Goal: Task Accomplishment & Management: Use online tool/utility

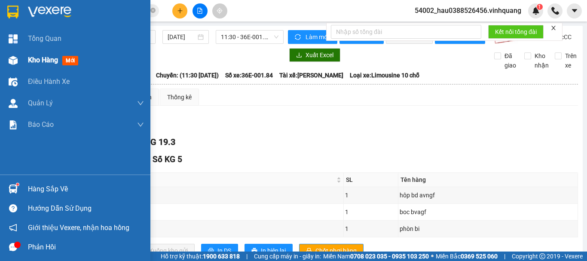
click at [46, 62] on span "Kho hàng" at bounding box center [43, 60] width 30 height 8
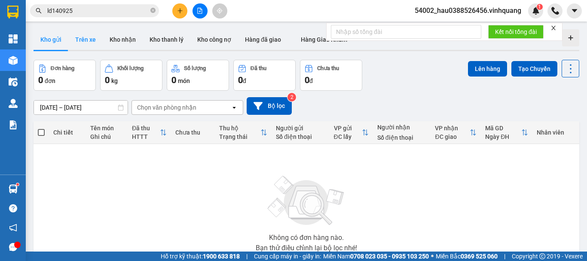
click at [89, 43] on button "Trên xe" at bounding box center [85, 39] width 34 height 21
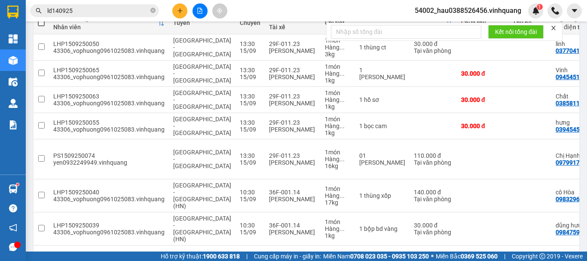
scroll to position [115, 0]
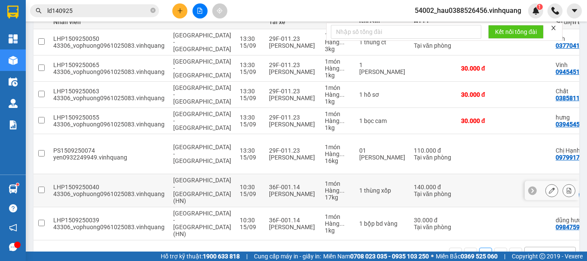
click at [42, 186] on input "checkbox" at bounding box center [41, 189] width 6 height 6
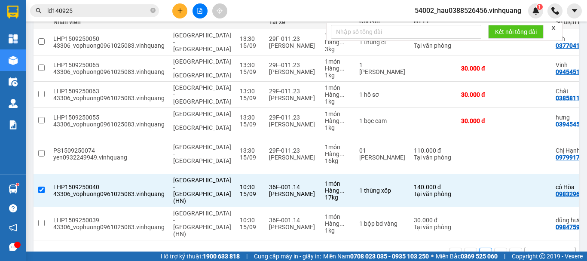
scroll to position [0, 0]
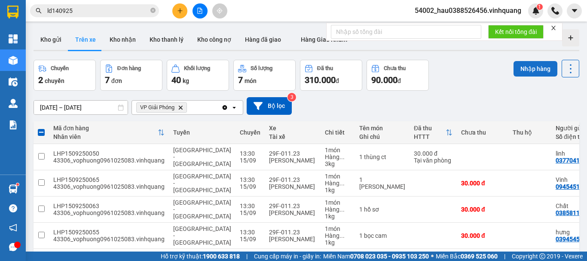
click at [519, 68] on button "Nhập hàng" at bounding box center [535, 68] width 44 height 15
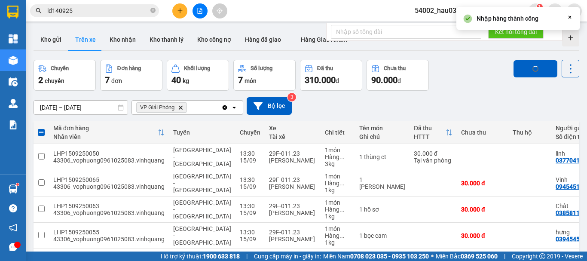
checkbox input "false"
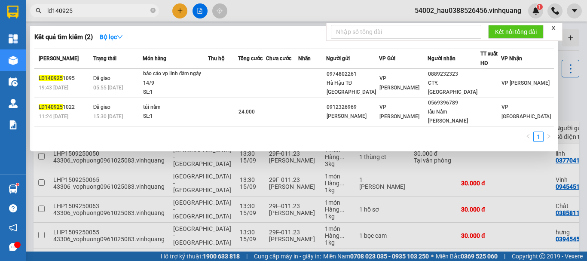
click at [80, 10] on input "ld140925" at bounding box center [97, 10] width 101 height 9
click at [269, 9] on div at bounding box center [293, 130] width 587 height 261
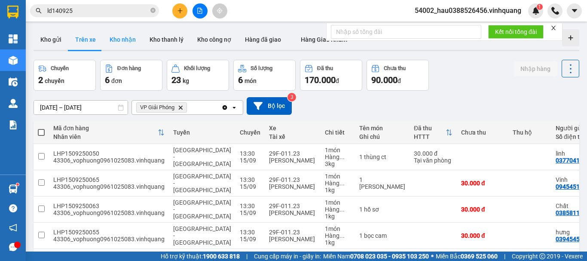
click at [127, 40] on button "Kho nhận" at bounding box center [123, 39] width 40 height 21
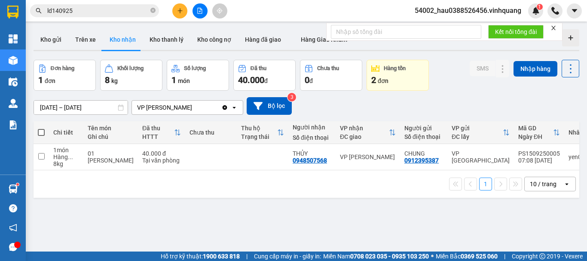
click at [189, 107] on div "VP [PERSON_NAME]" at bounding box center [176, 107] width 89 height 14
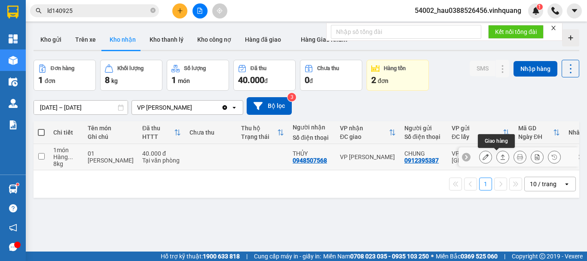
click at [499, 156] on icon at bounding box center [502, 157] width 6 height 6
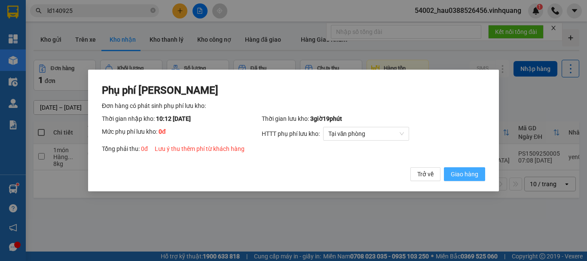
click at [477, 170] on span "Giao hàng" at bounding box center [463, 173] width 27 height 9
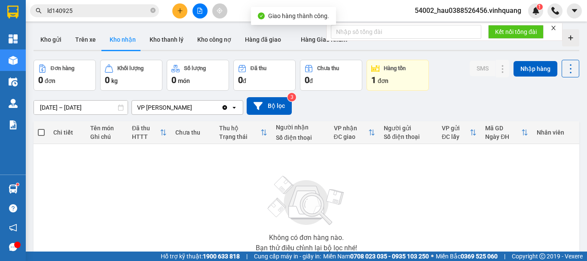
click at [223, 106] on icon "Clear value" at bounding box center [224, 107] width 5 height 5
click at [204, 109] on div "Chọn văn phòng nhận" at bounding box center [181, 107] width 99 height 14
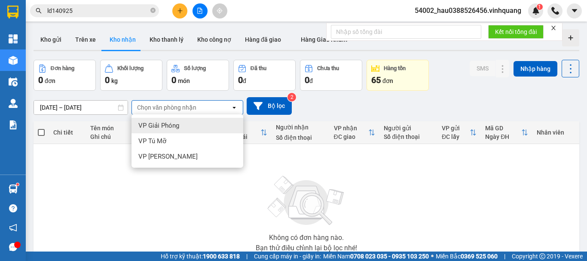
click at [166, 123] on span "VP Giải Phóng" at bounding box center [158, 125] width 41 height 9
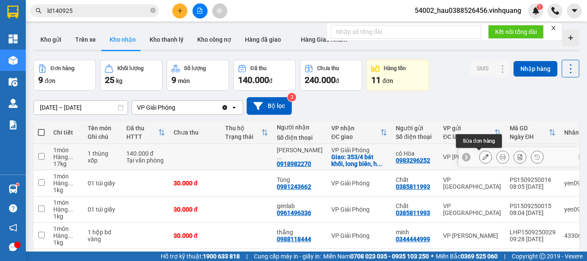
click at [482, 157] on icon at bounding box center [485, 157] width 6 height 6
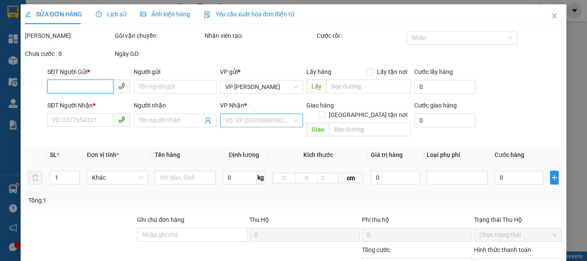
type input "0983296252"
type input "cô Hòa"
type input "0918982270"
type input "[PERSON_NAME]"
checkbox input "true"
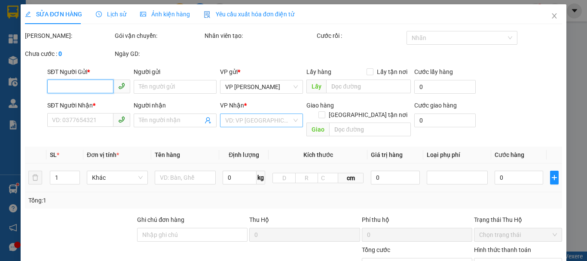
type input "353/4 bát khối, [GEOGRAPHIC_DATA], [GEOGRAPHIC_DATA]"
type input "140.000"
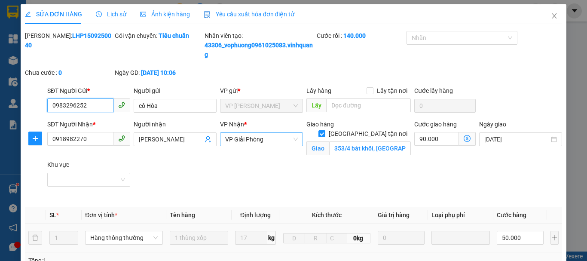
click at [263, 137] on span "VP Giải Phóng" at bounding box center [261, 139] width 73 height 13
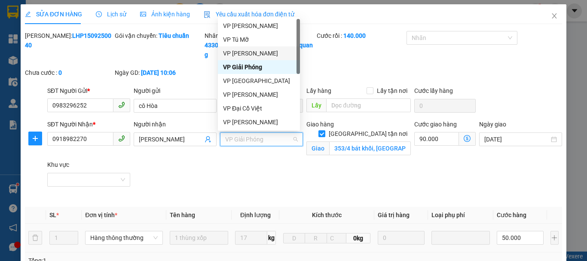
click at [250, 51] on div "VP [PERSON_NAME]" at bounding box center [259, 53] width 72 height 9
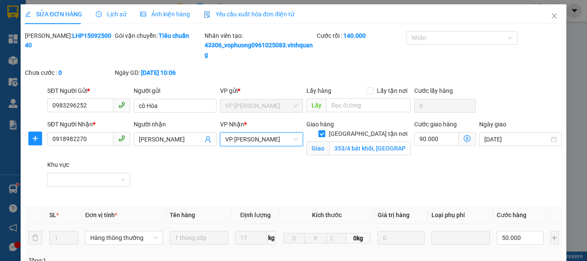
scroll to position [189, 0]
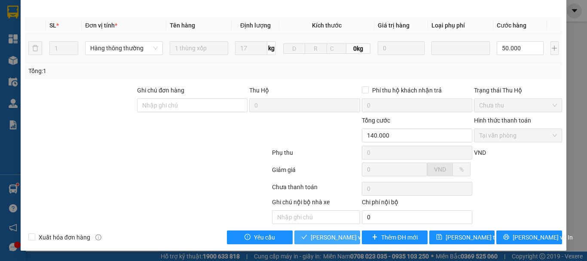
click at [333, 237] on span "[PERSON_NAME] và Giao hàng" at bounding box center [351, 236] width 82 height 9
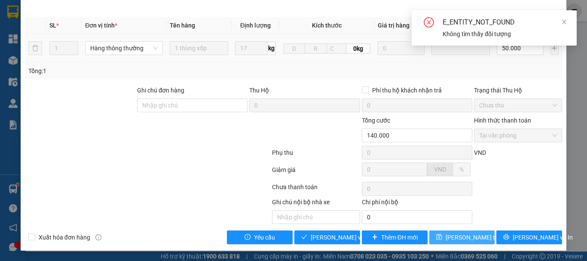
click at [464, 237] on span "[PERSON_NAME] thay đổi" at bounding box center [479, 236] width 69 height 9
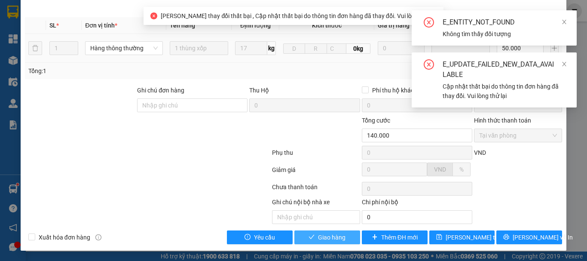
click at [336, 241] on span "Giao hàng" at bounding box center [331, 236] width 27 height 9
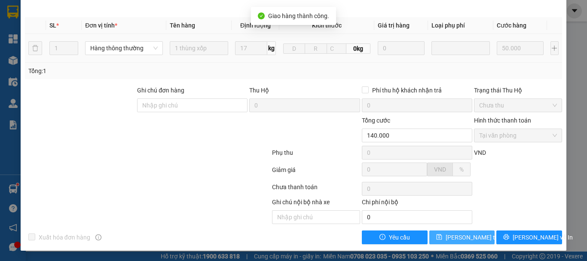
click at [461, 237] on span "[PERSON_NAME] thay đổi" at bounding box center [479, 236] width 69 height 9
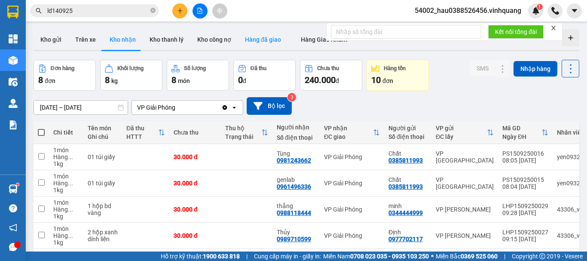
click at [262, 40] on button "Hàng đã giao" at bounding box center [263, 39] width 50 height 21
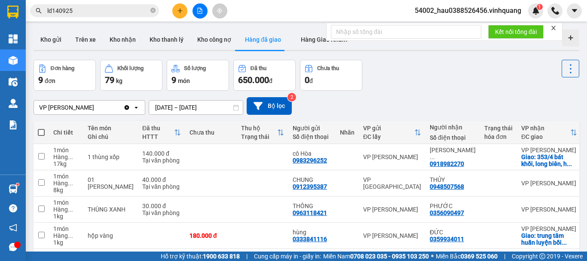
click at [177, 107] on div "ver 1.8.143 Kho gửi Trên xe Kho nhận Kho thanh lý Kho công nợ Hàng đã giao Hàng…" at bounding box center [306, 218] width 552 height 385
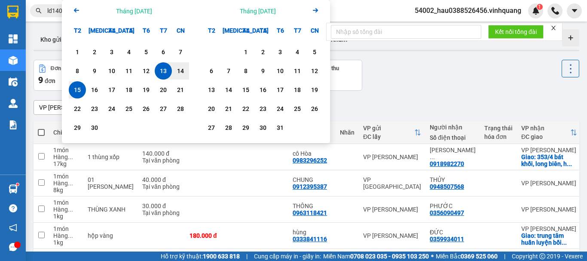
click at [80, 88] on div "15" at bounding box center [77, 90] width 12 height 10
type input "[DATE] – [DATE]"
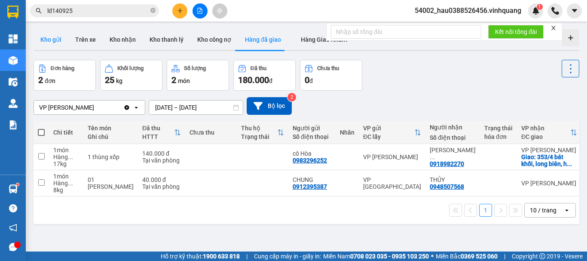
click at [51, 41] on button "Kho gửi" at bounding box center [50, 39] width 35 height 21
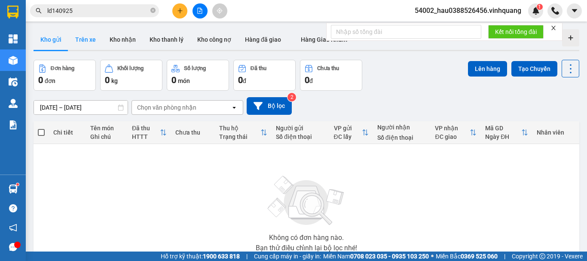
click at [79, 41] on button "Trên xe" at bounding box center [85, 39] width 34 height 21
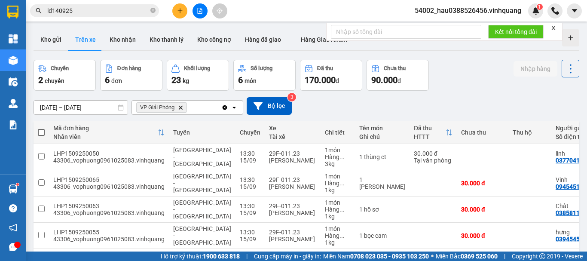
click at [119, 122] on th "Mã đơn hàng Nhân viên" at bounding box center [109, 132] width 120 height 23
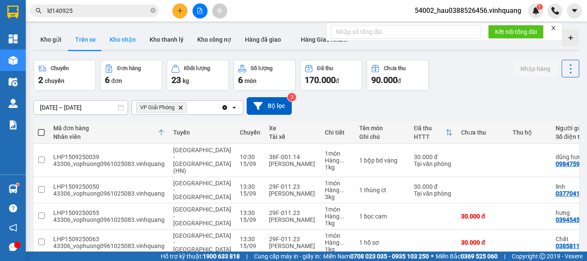
click at [126, 36] on button "Kho nhận" at bounding box center [123, 39] width 40 height 21
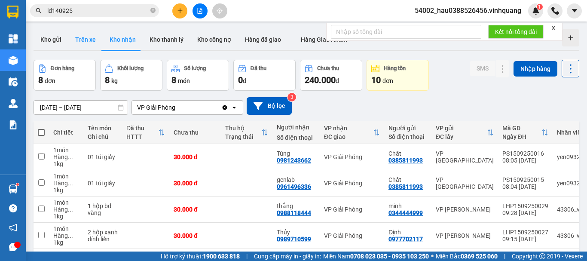
click at [84, 43] on button "Trên xe" at bounding box center [85, 39] width 34 height 21
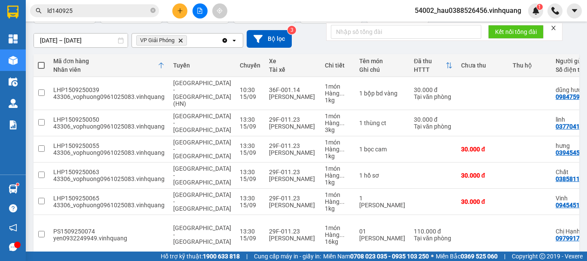
scroll to position [88, 0]
